Goal: Task Accomplishment & Management: Complete application form

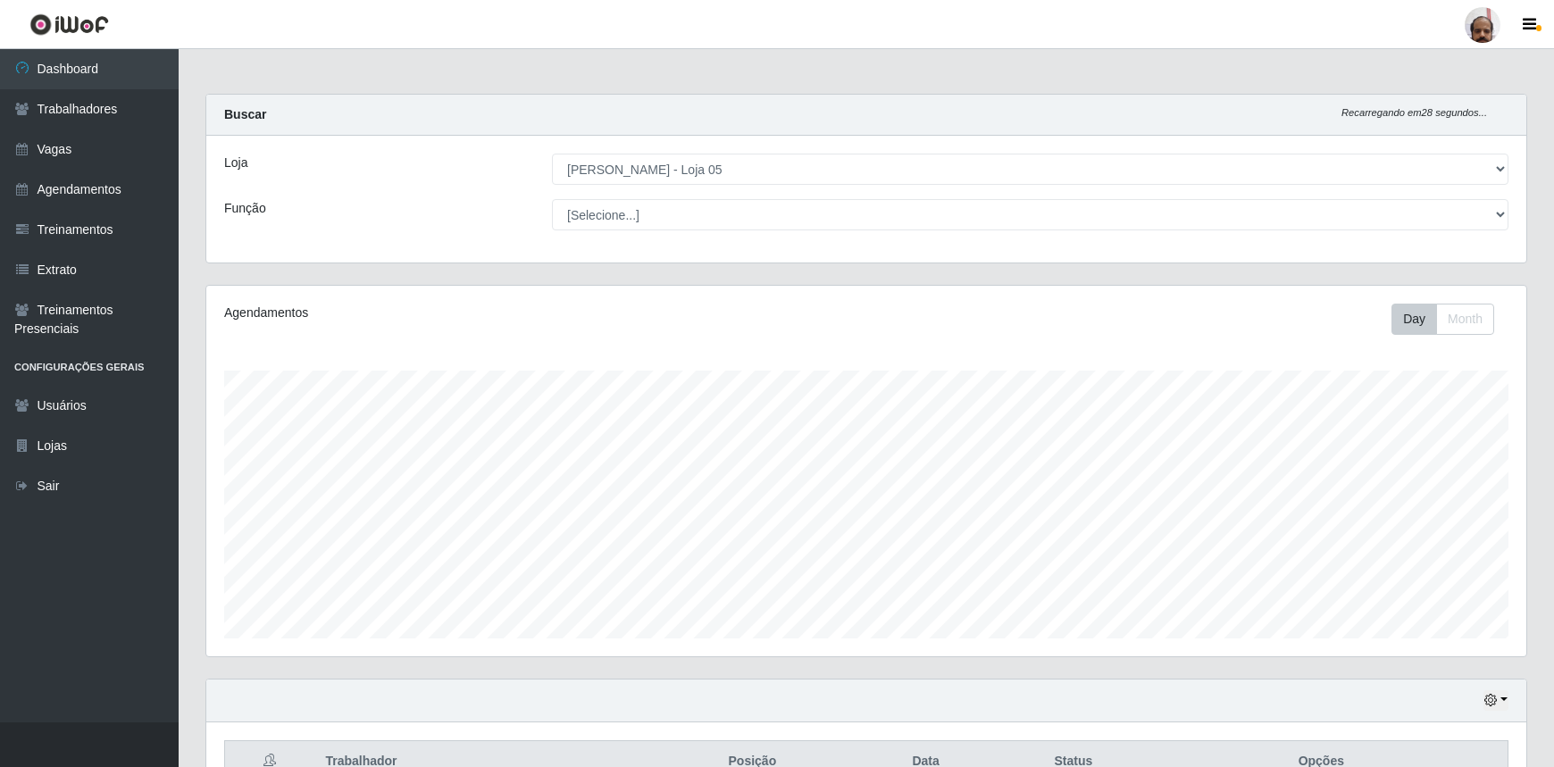
select select "252"
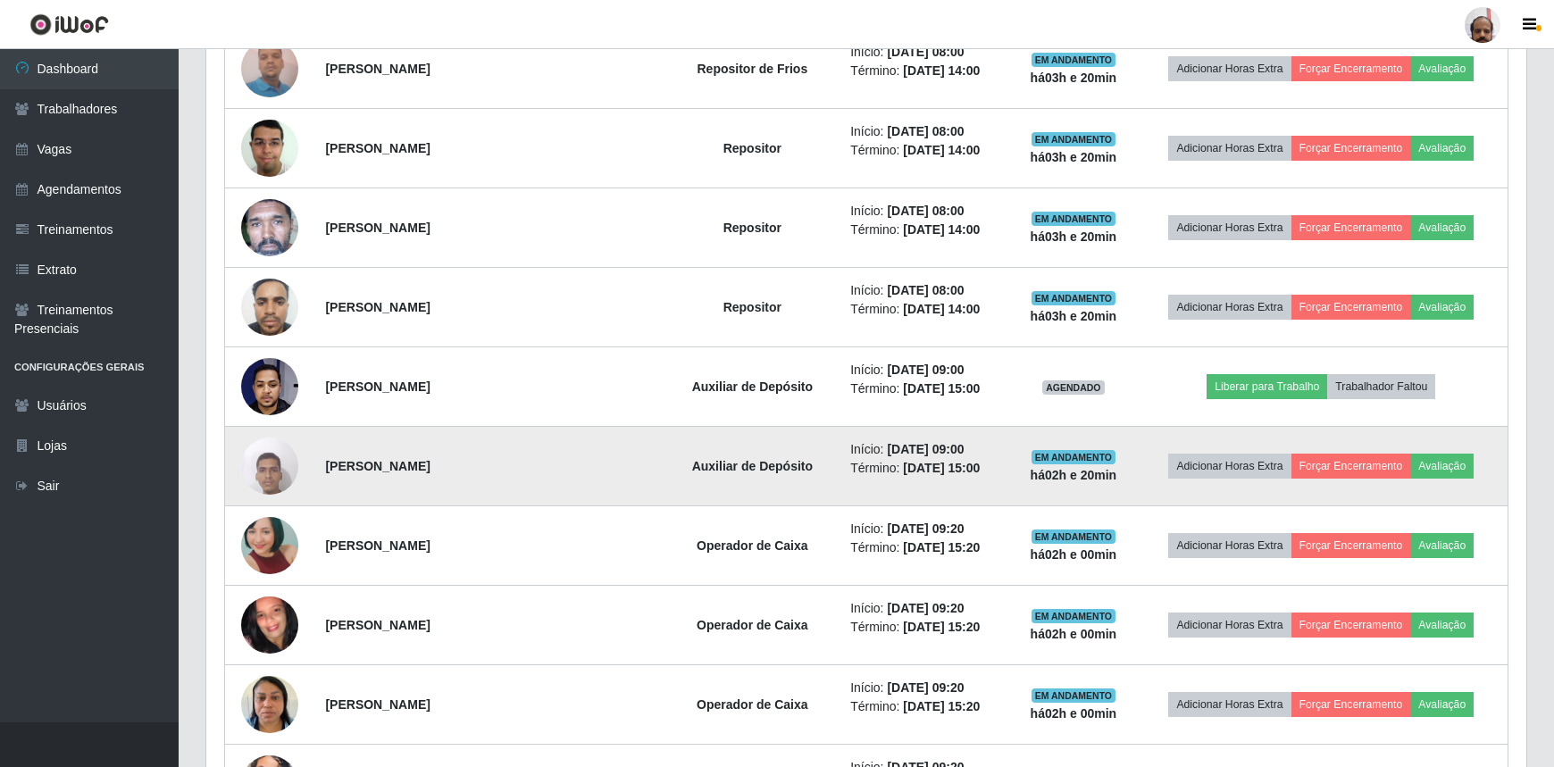
scroll to position [371, 1320]
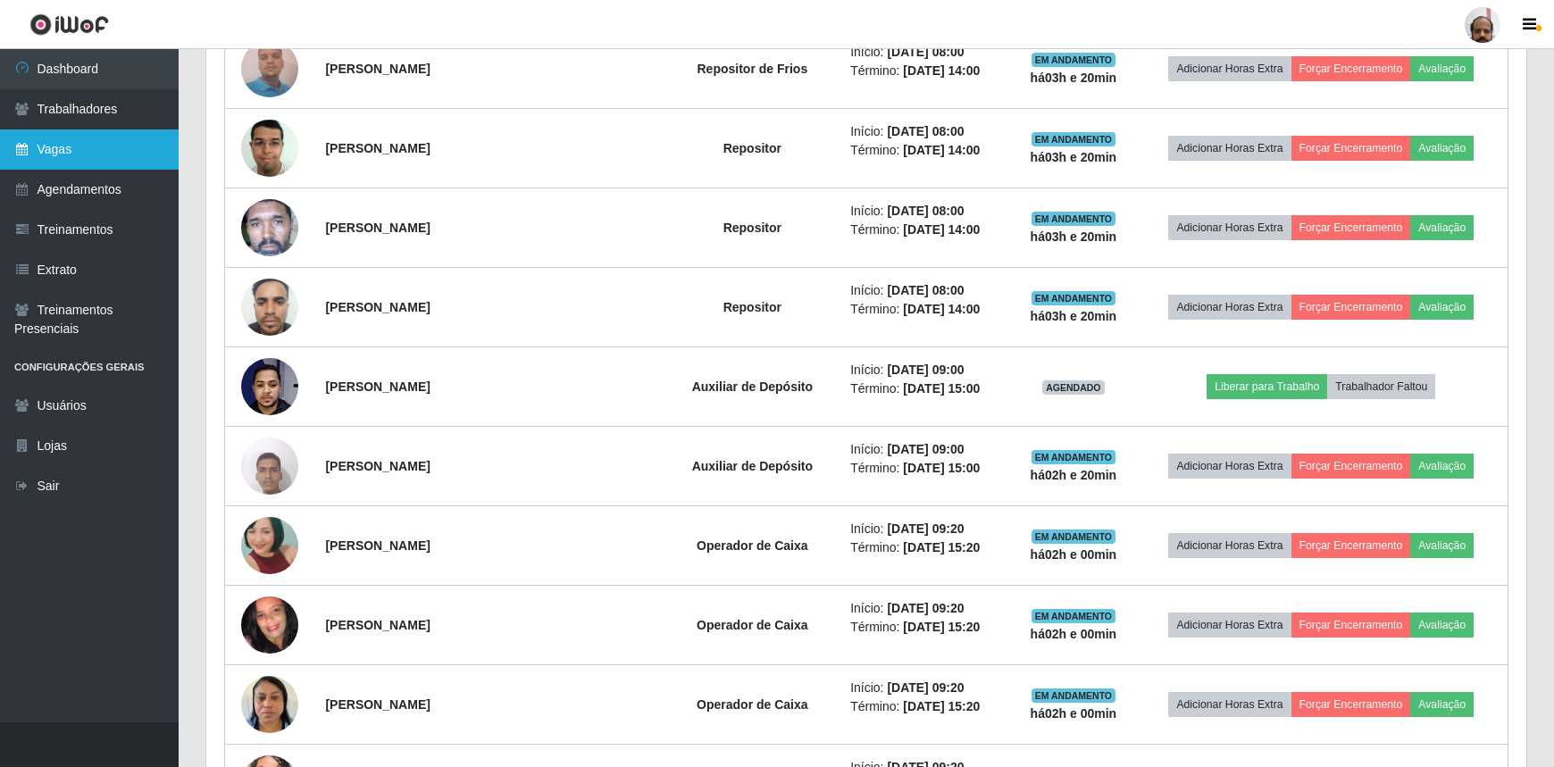
click at [75, 164] on link "Vagas" at bounding box center [89, 149] width 179 height 40
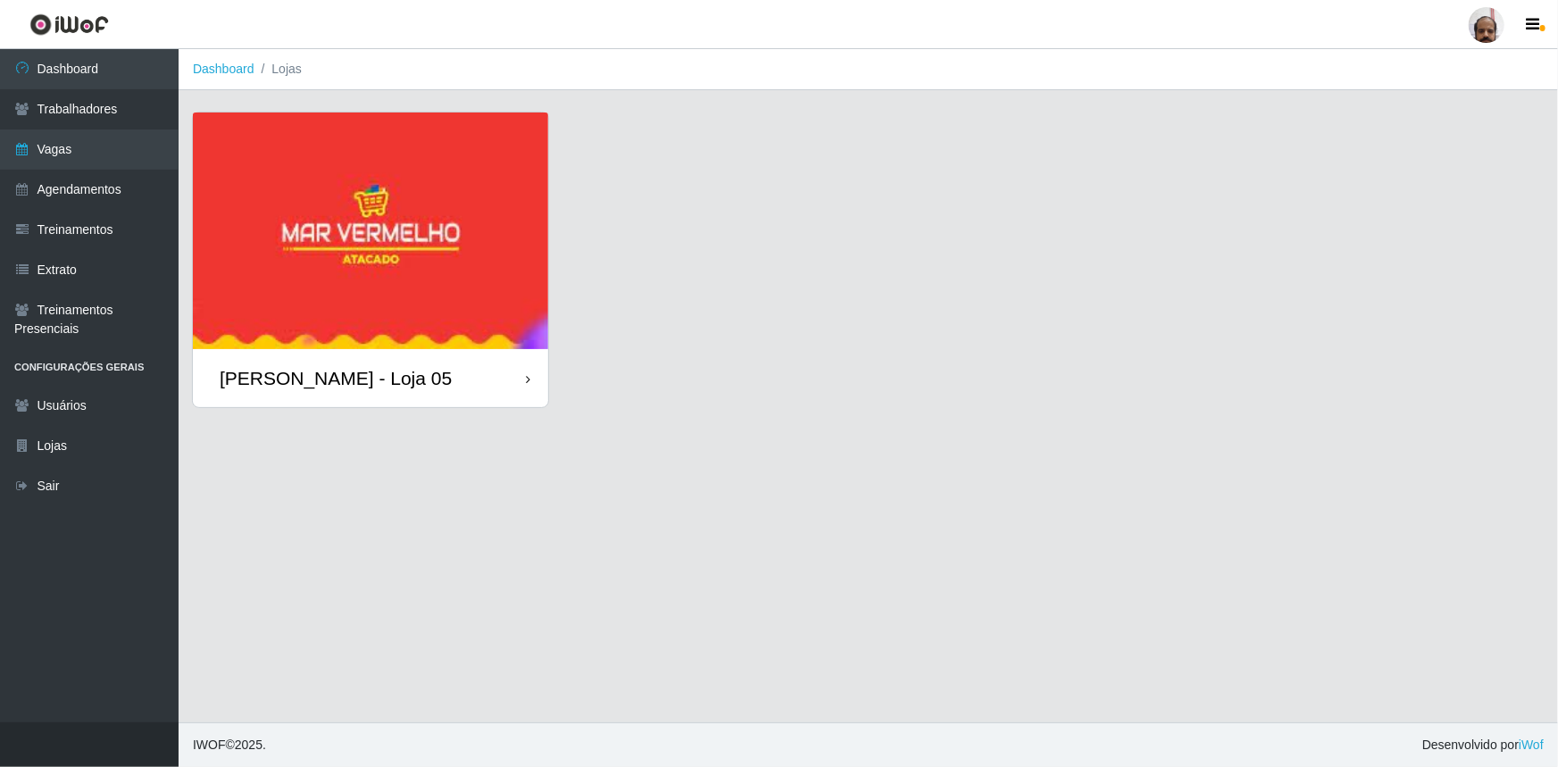
click at [321, 369] on div "[PERSON_NAME] - Loja 05" at bounding box center [336, 378] width 232 height 22
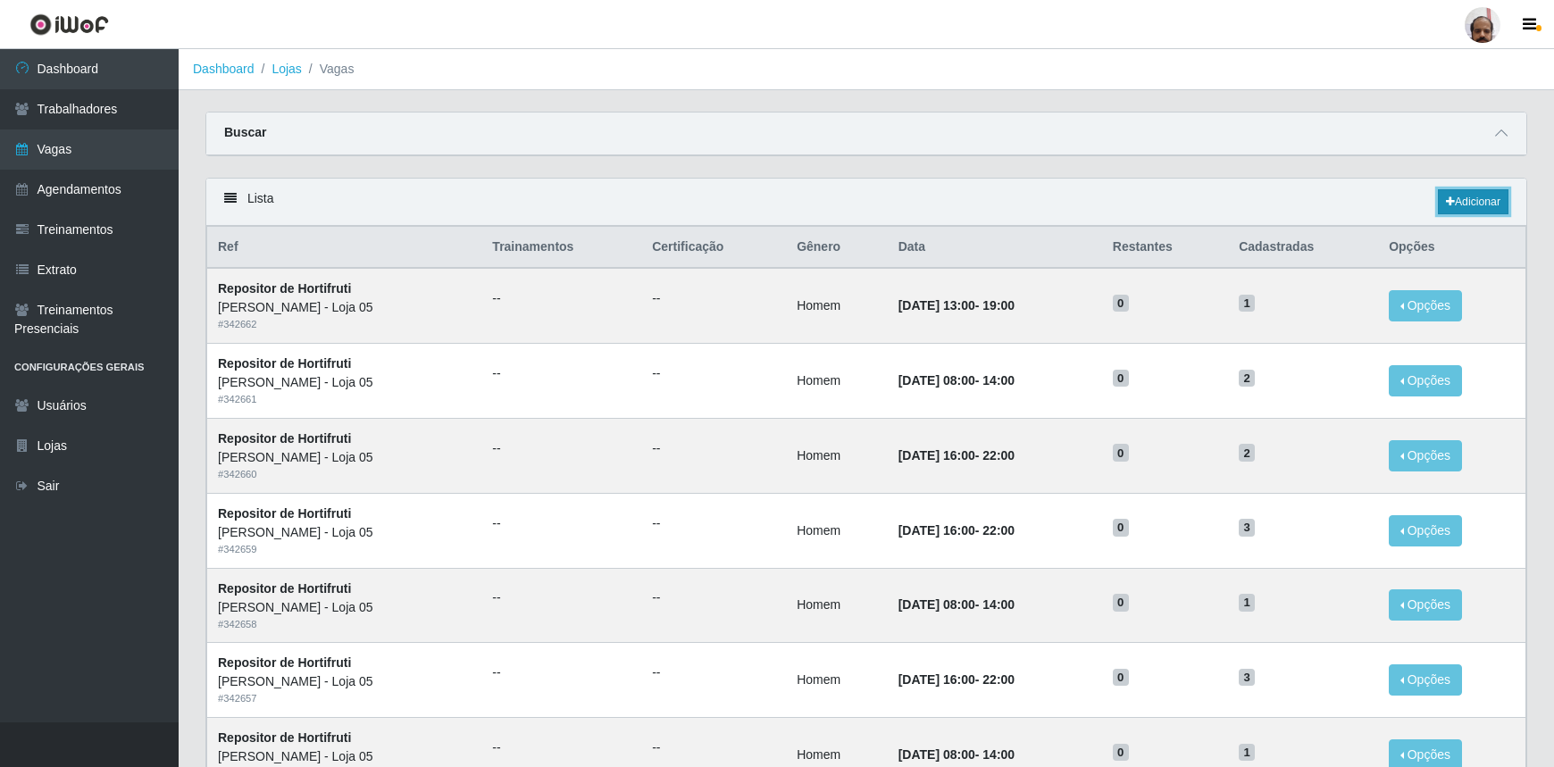
click at [1489, 202] on link "Adicionar" at bounding box center [1473, 201] width 71 height 25
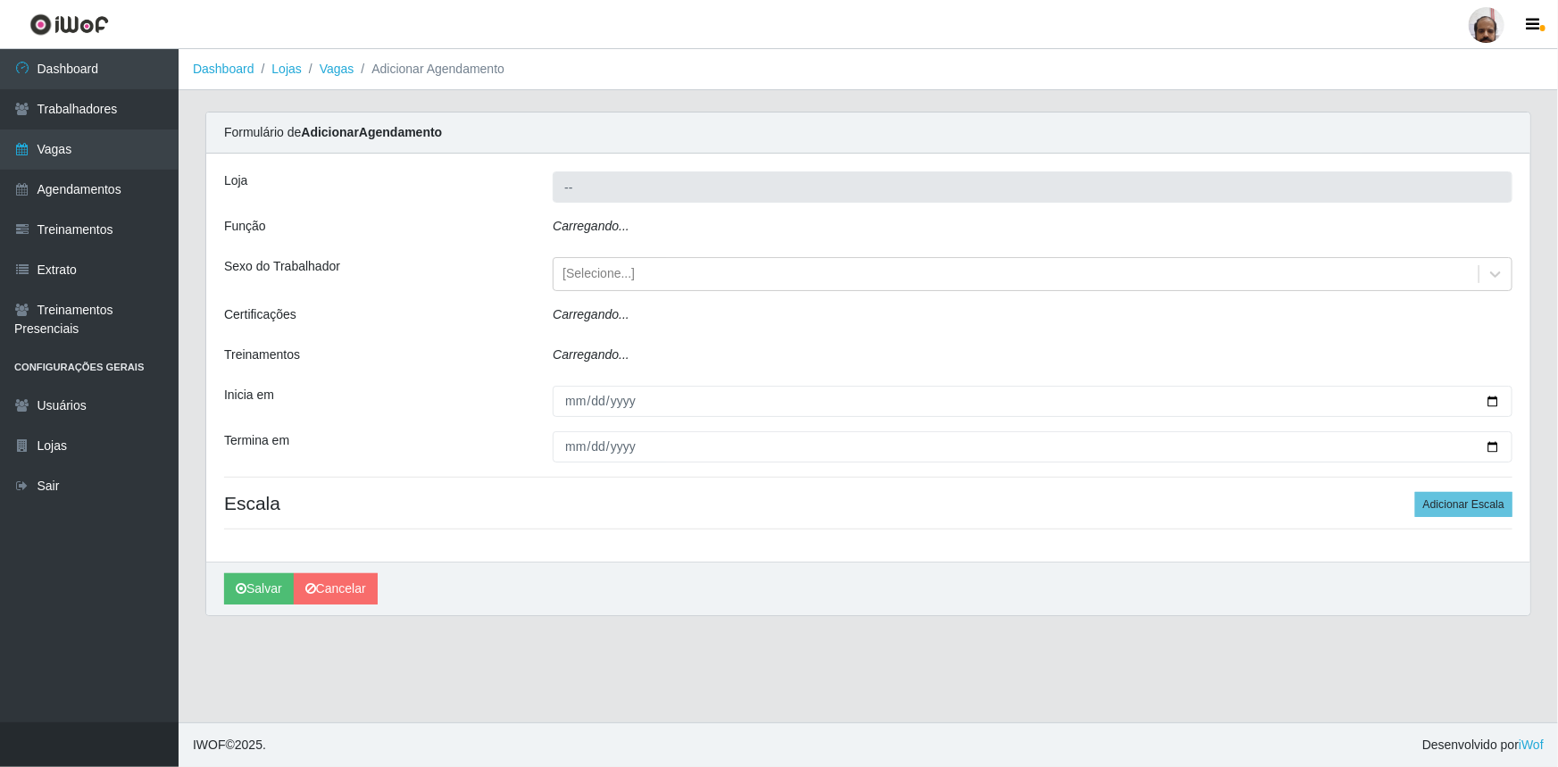
type input "[PERSON_NAME] - Loja 05"
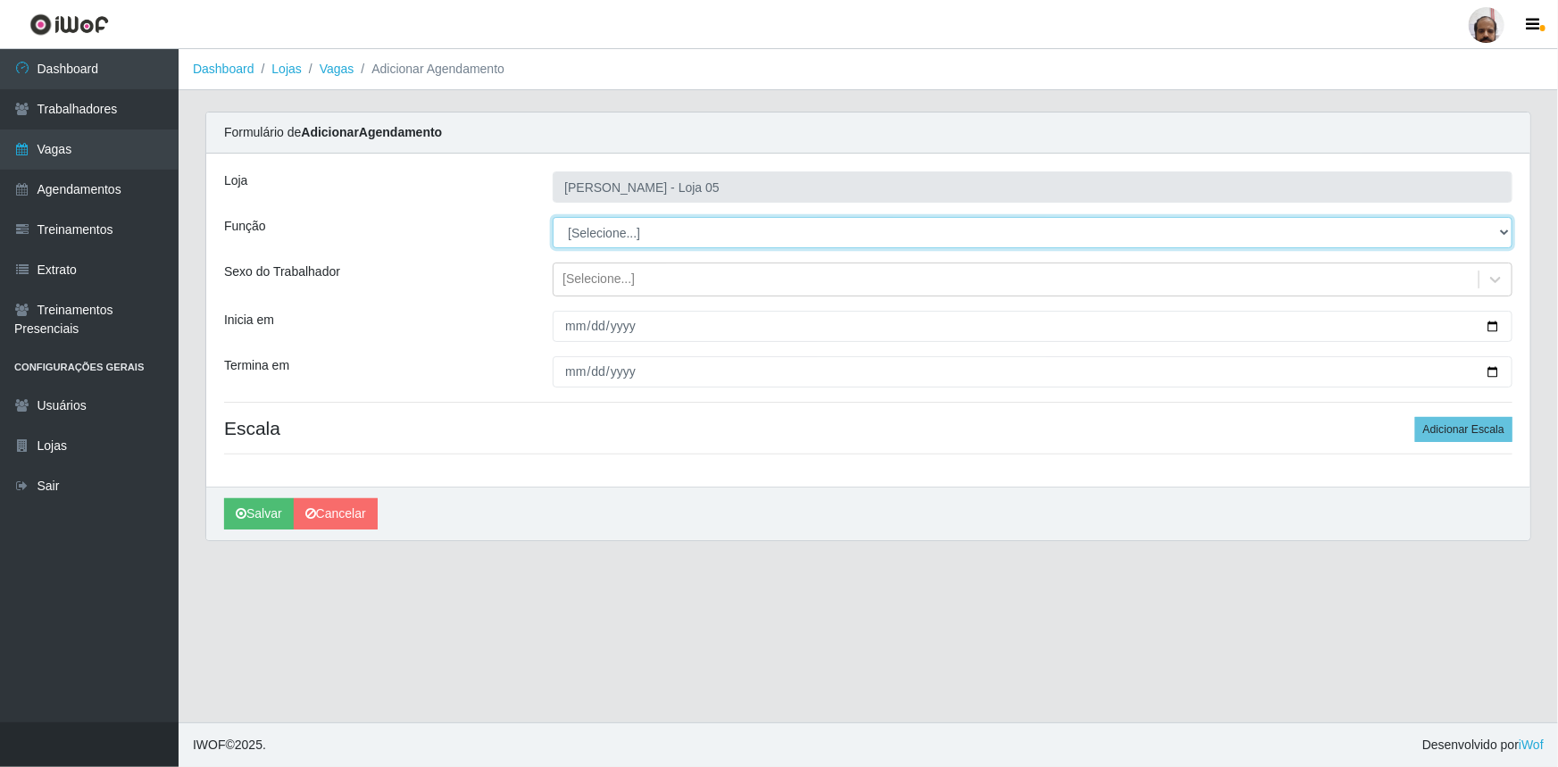
click at [1504, 229] on select "[Selecione...] ASG ASG + ASG ++ Auxiliar de Depósito Auxiliar de Depósito + Aux…" at bounding box center [1033, 232] width 960 height 31
select select "112"
click at [553, 217] on select "[Selecione...] ASG ASG + ASG ++ Auxiliar de Depósito Auxiliar de Depósito + Aux…" at bounding box center [1033, 232] width 960 height 31
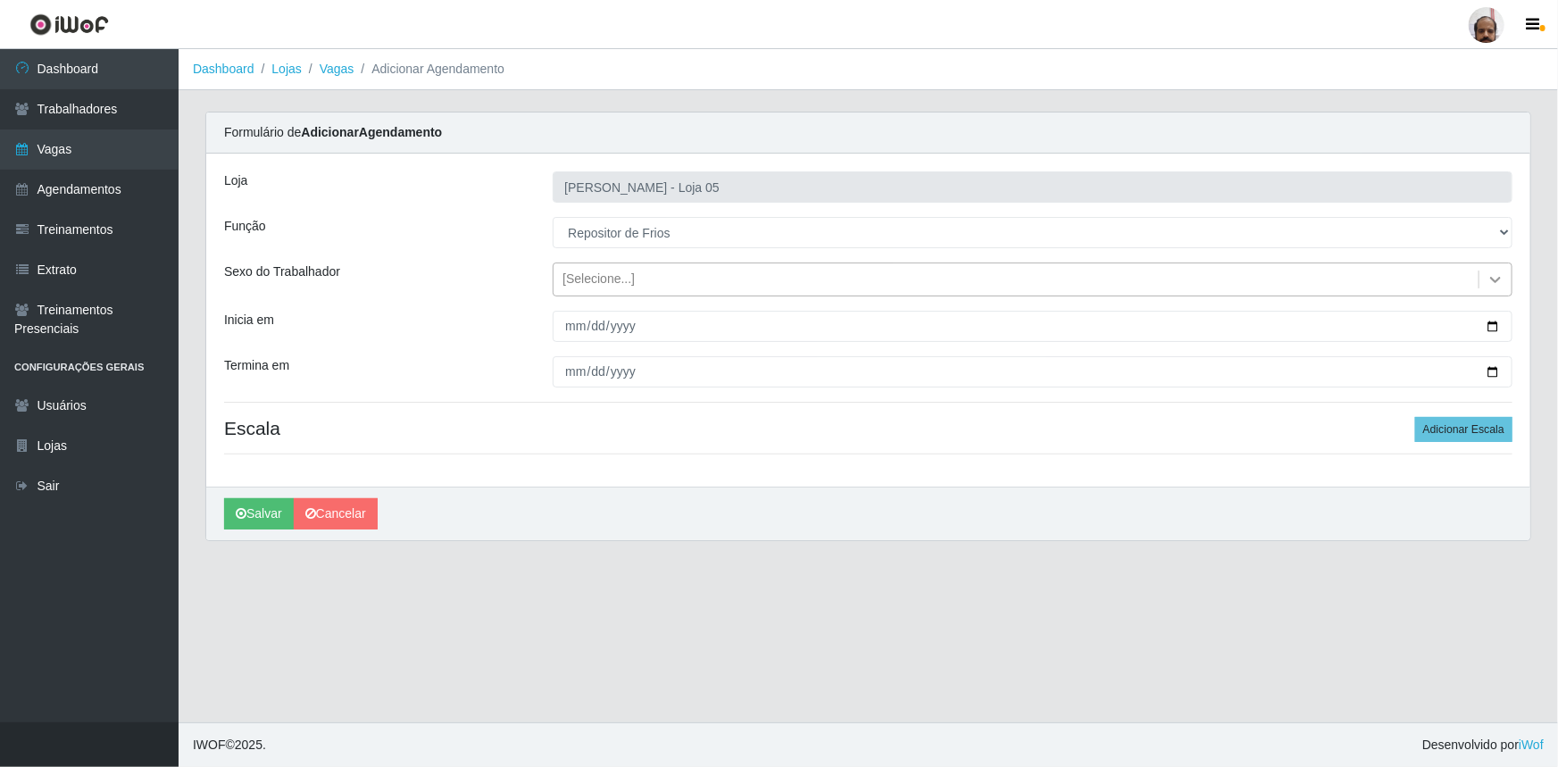
click at [1493, 277] on icon at bounding box center [1496, 280] width 18 height 18
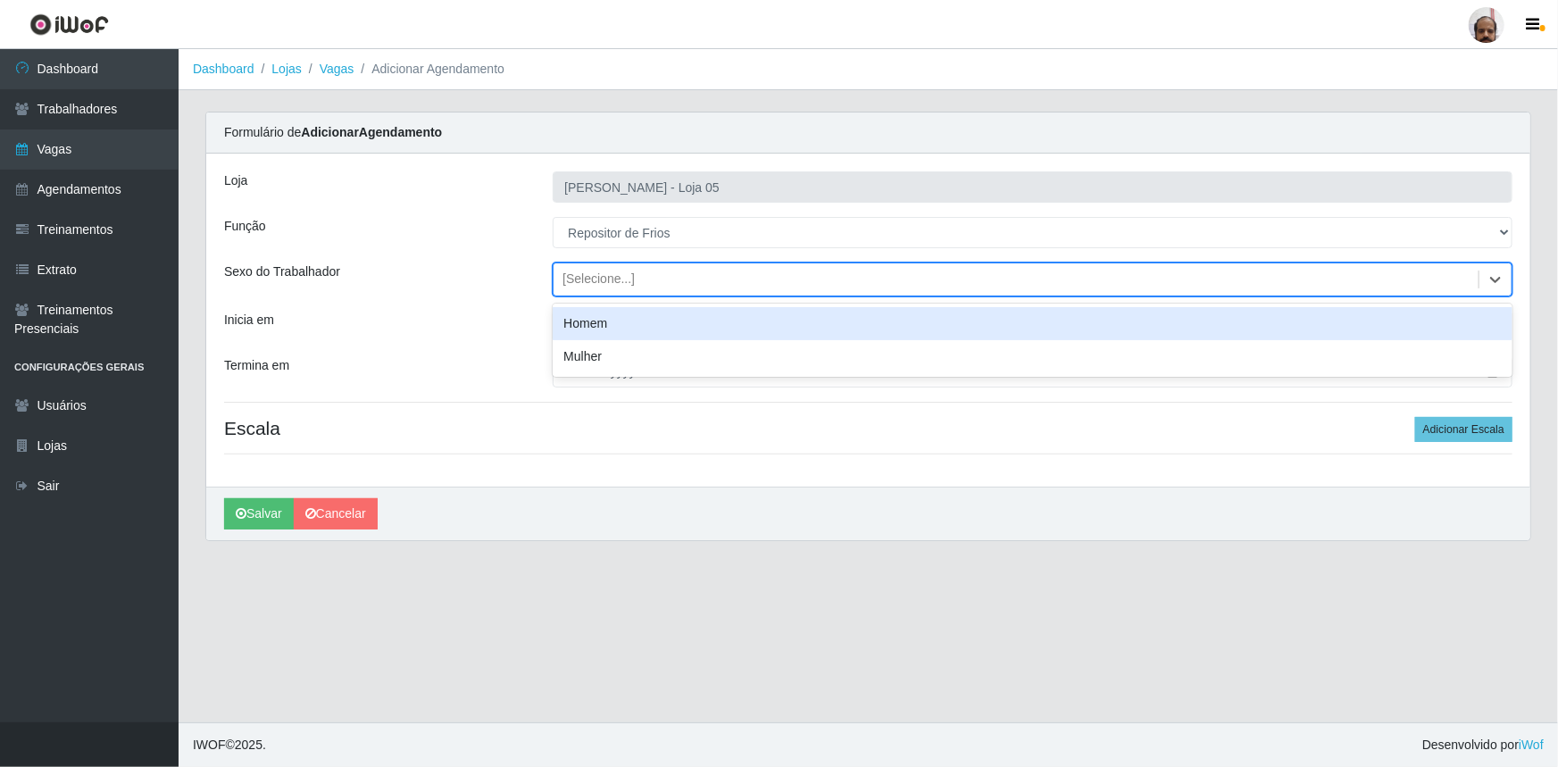
click at [608, 323] on div "Homem" at bounding box center [1033, 323] width 960 height 33
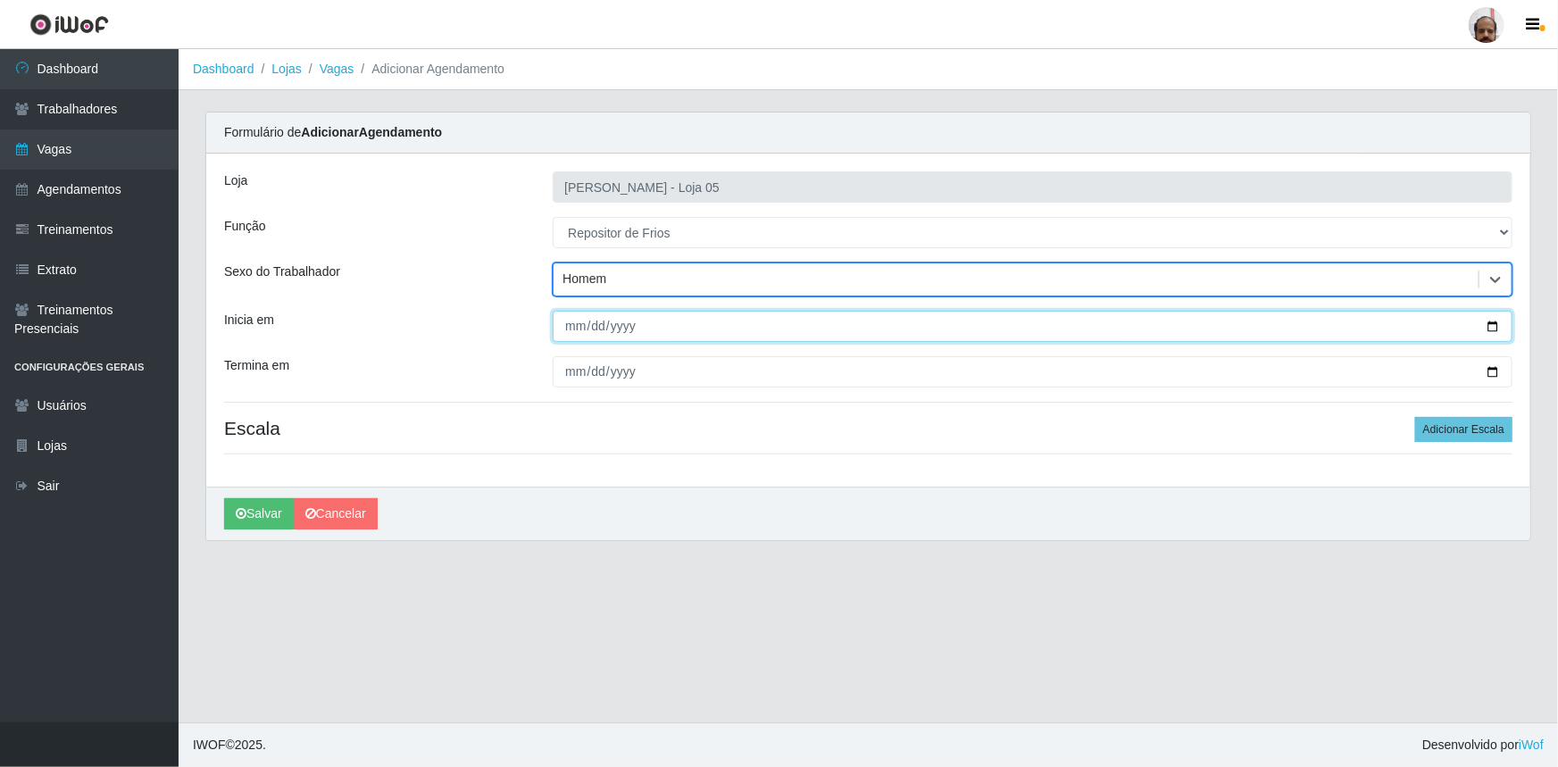
click at [1492, 329] on input "Inicia em" at bounding box center [1033, 326] width 960 height 31
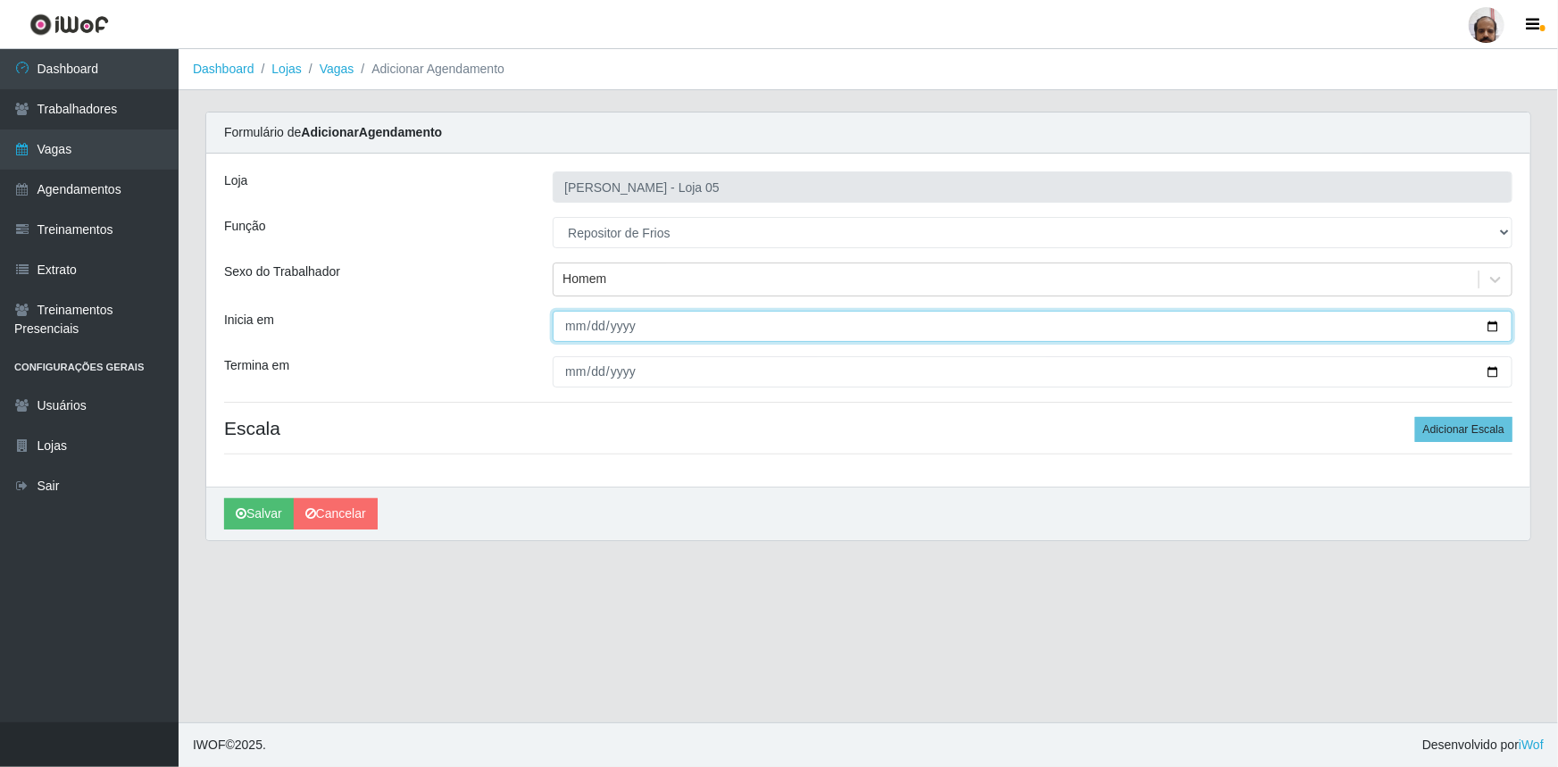
type input "[DATE]"
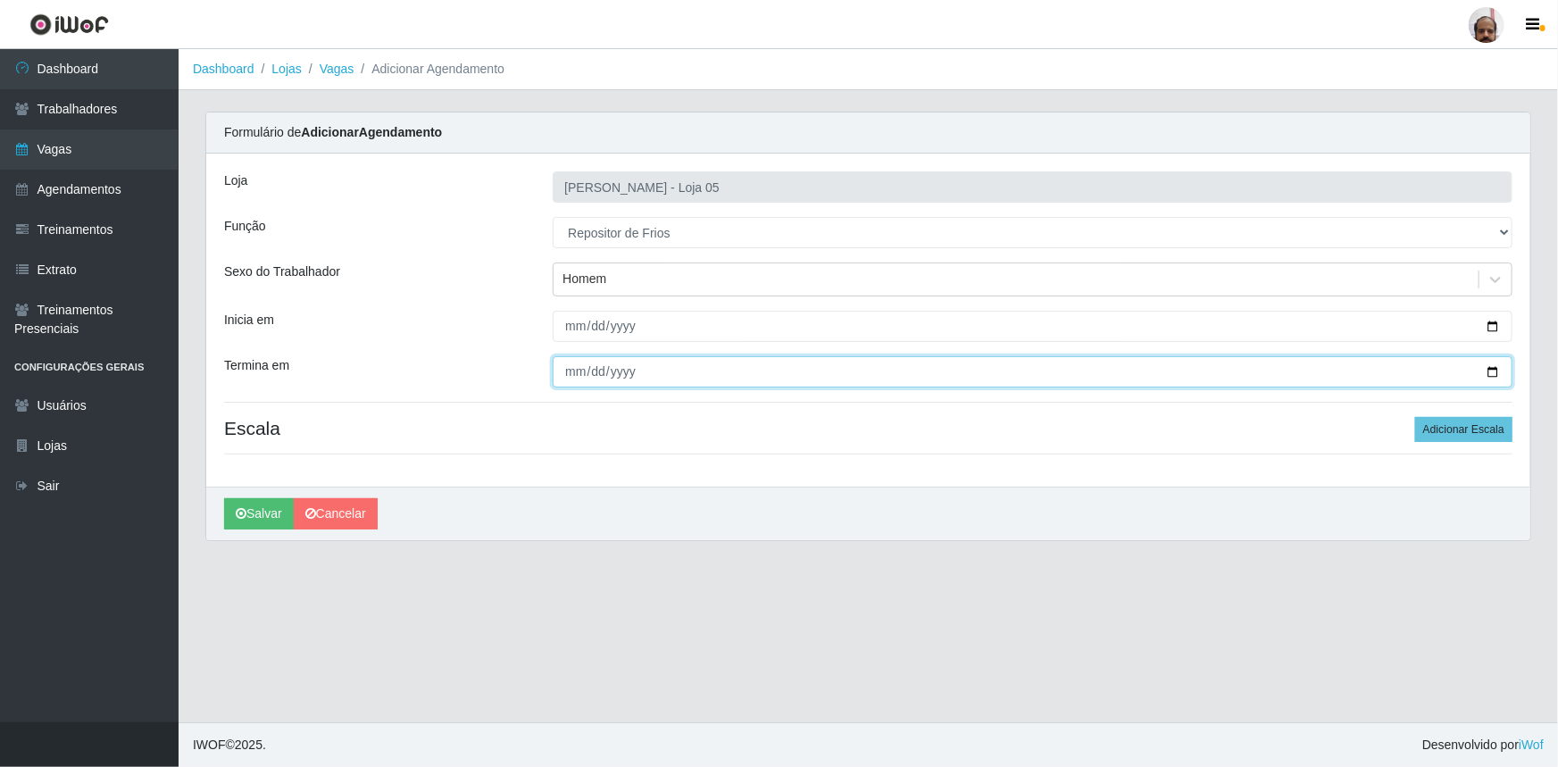
click at [1497, 374] on input "Termina em" at bounding box center [1033, 371] width 960 height 31
type input "[DATE]"
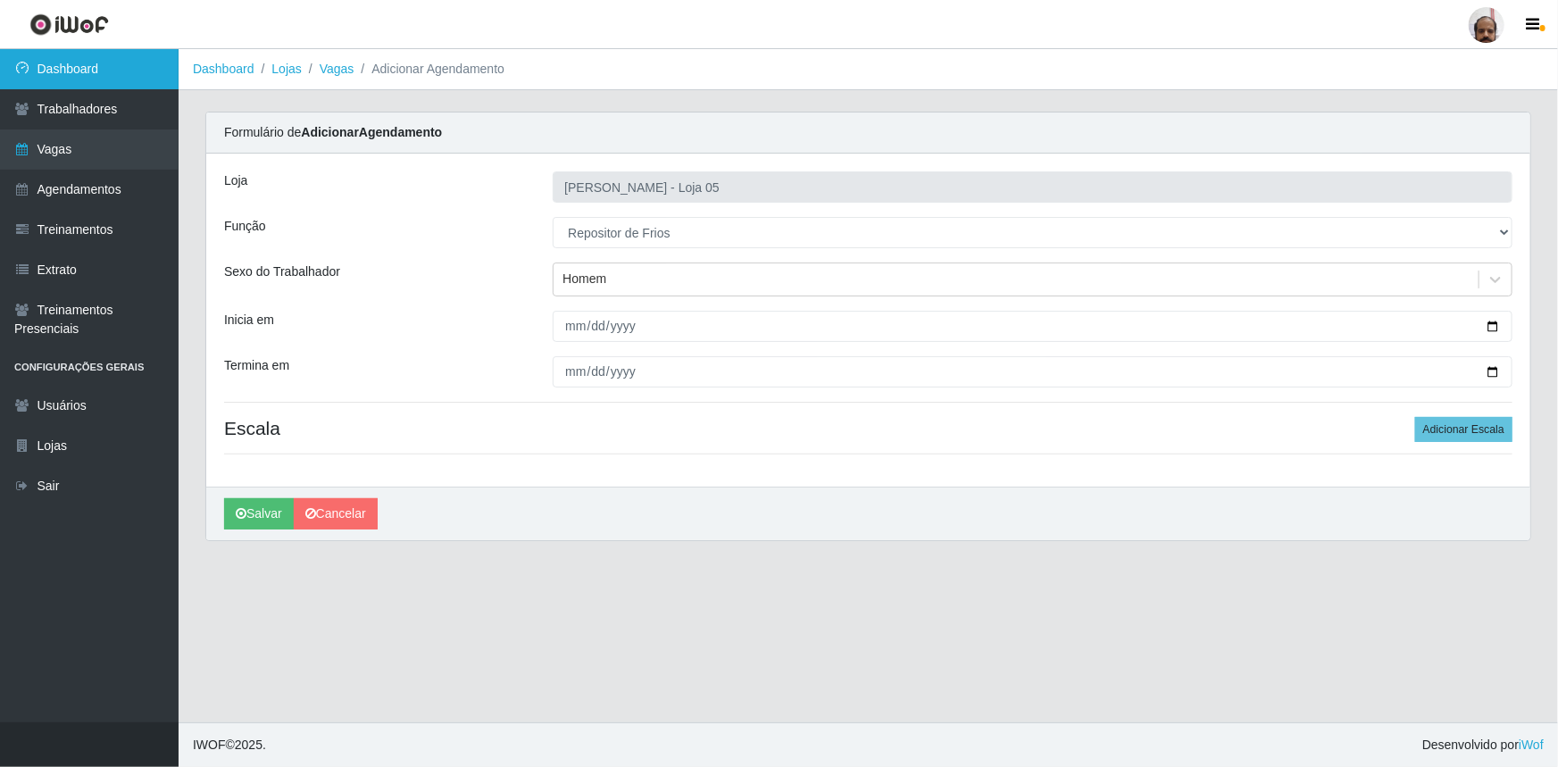
click at [143, 74] on link "Dashboard" at bounding box center [89, 69] width 179 height 40
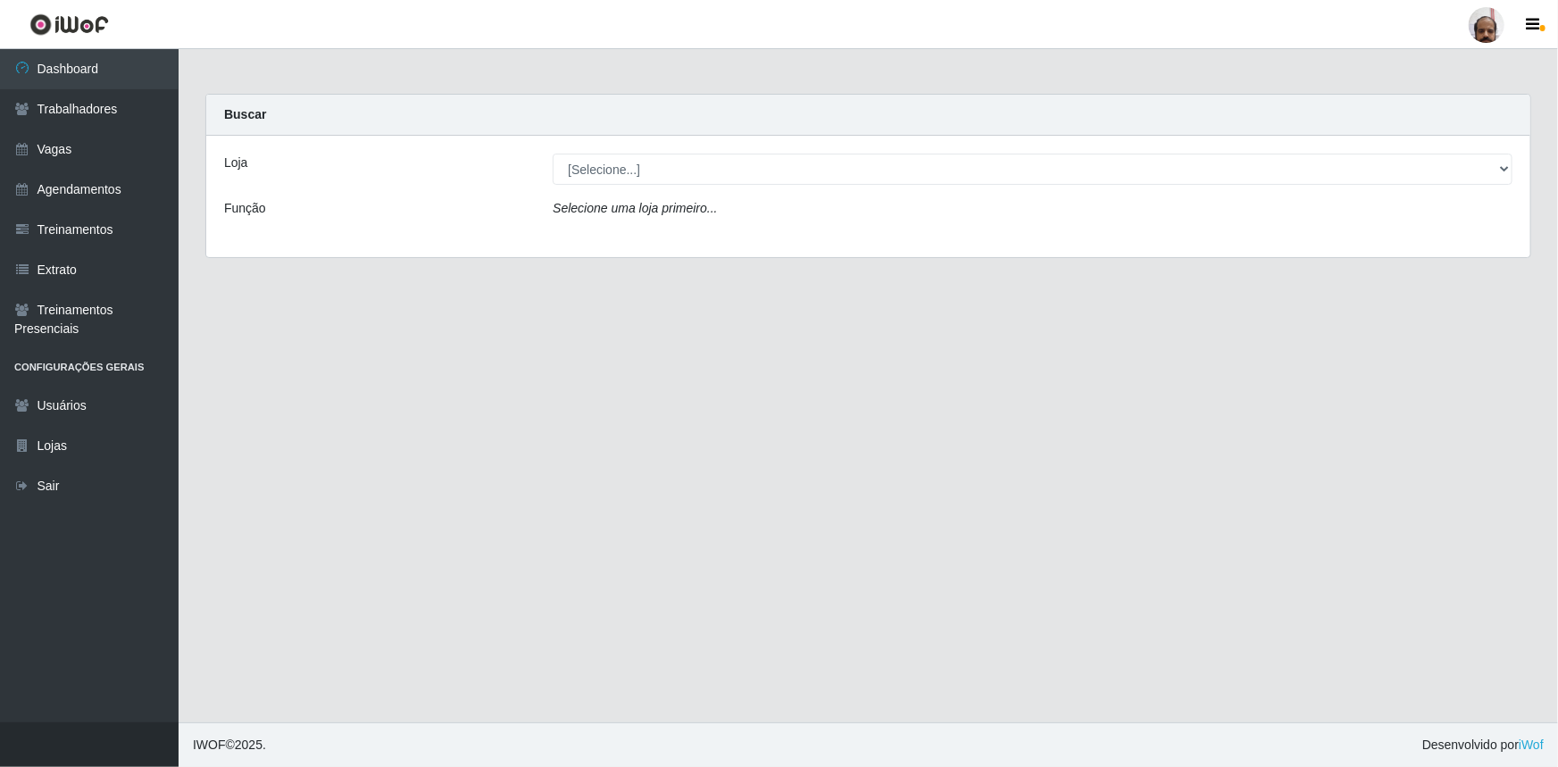
click at [306, 388] on main "Carregando... Buscar Loja [Selecione...] Mar Vermelho - Loja 05 Função Selecion…" at bounding box center [868, 385] width 1379 height 673
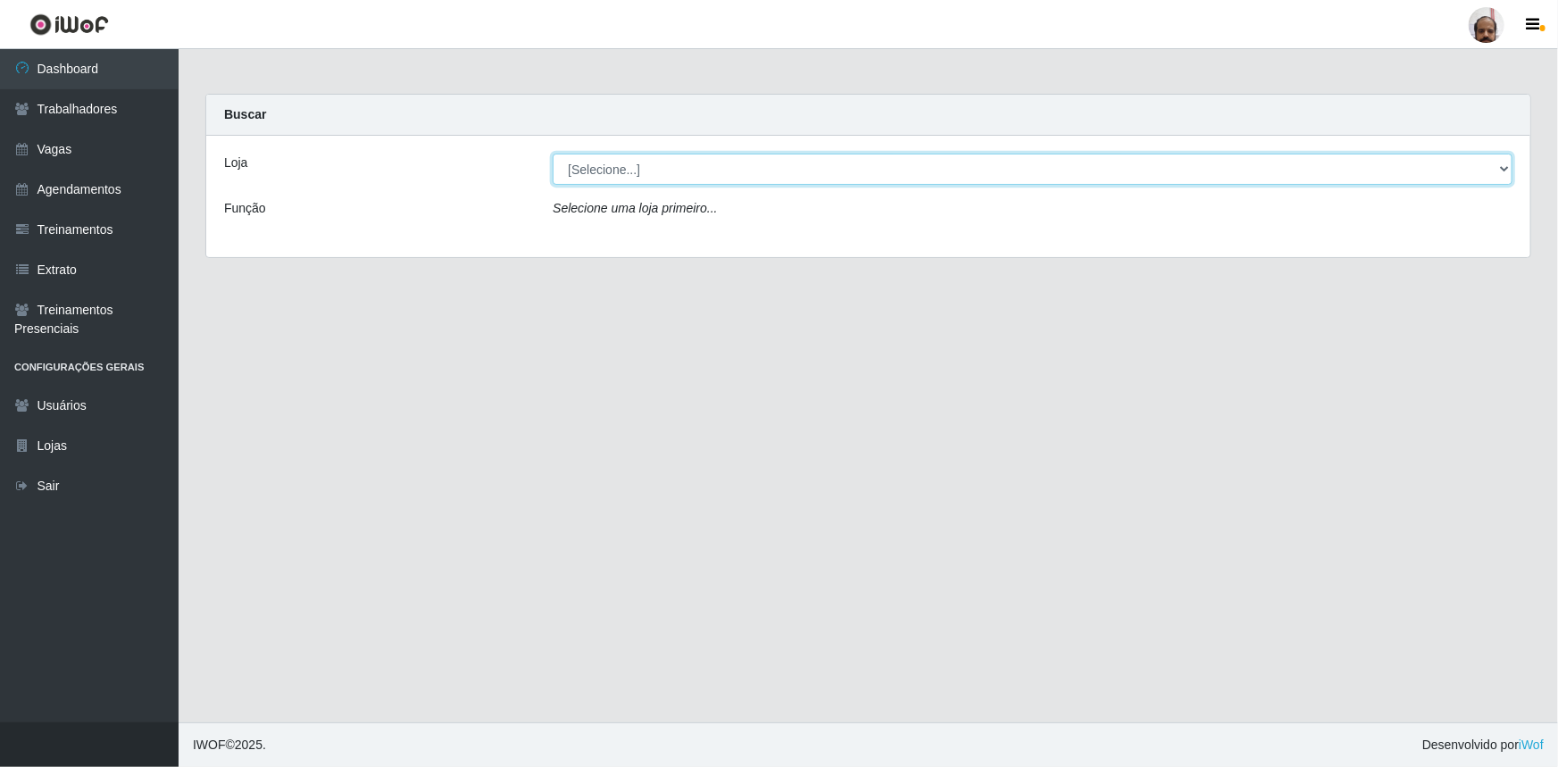
click at [1505, 163] on select "[Selecione...] Mar Vermelho - Loja 05" at bounding box center [1033, 169] width 960 height 31
select select "252"
click at [553, 154] on select "[Selecione...] Mar Vermelho - Loja 05" at bounding box center [1033, 169] width 960 height 31
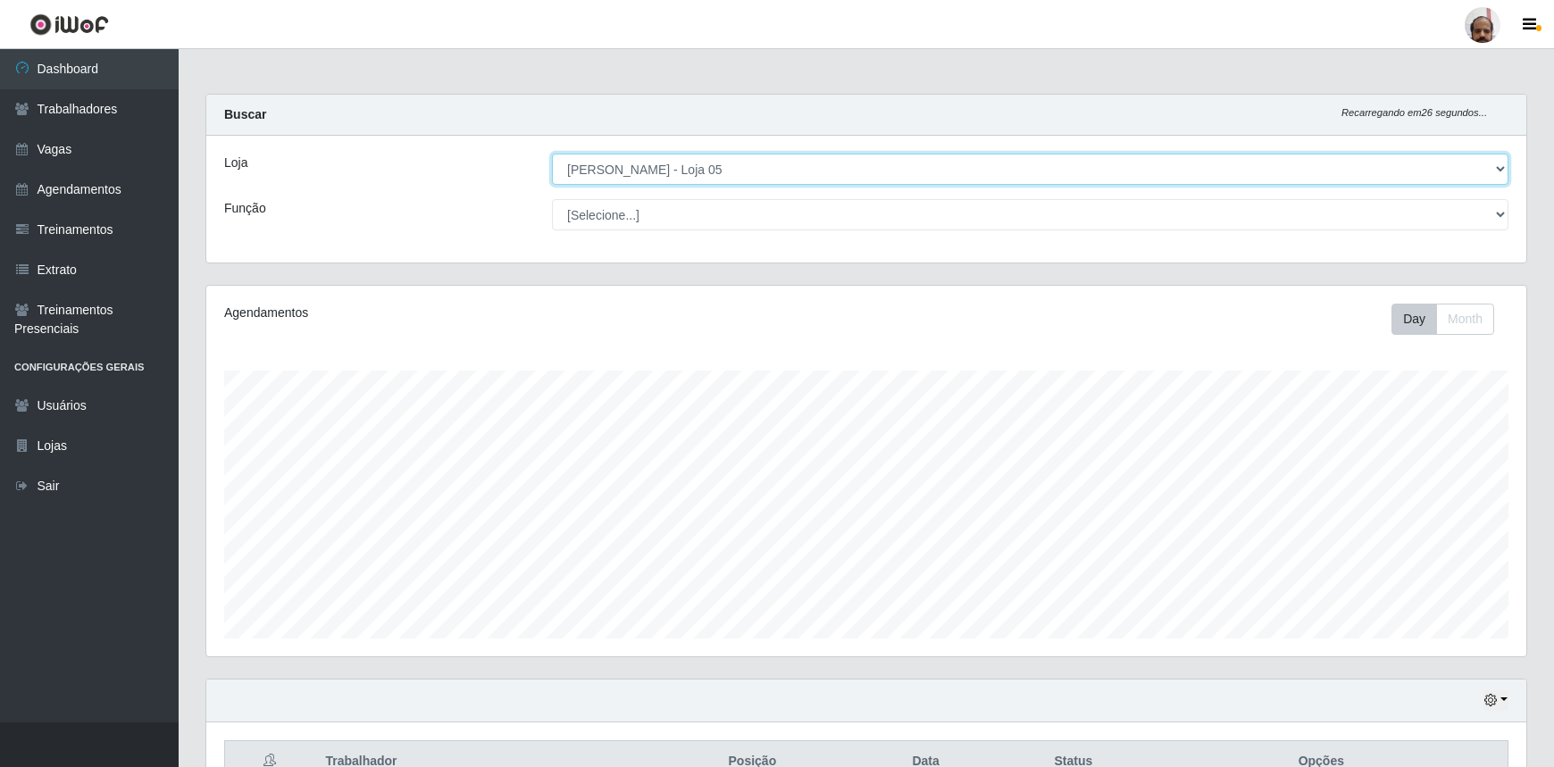
scroll to position [371, 1320]
